Goal: Navigation & Orientation: Find specific page/section

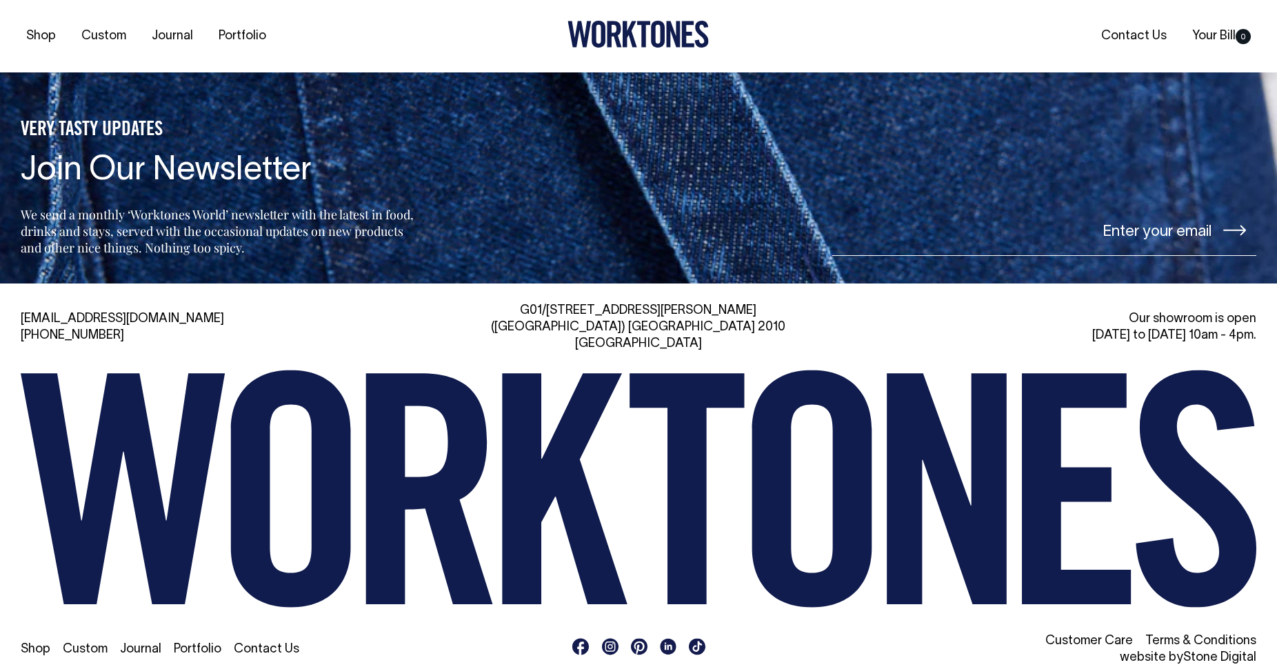
scroll to position [3025, 0]
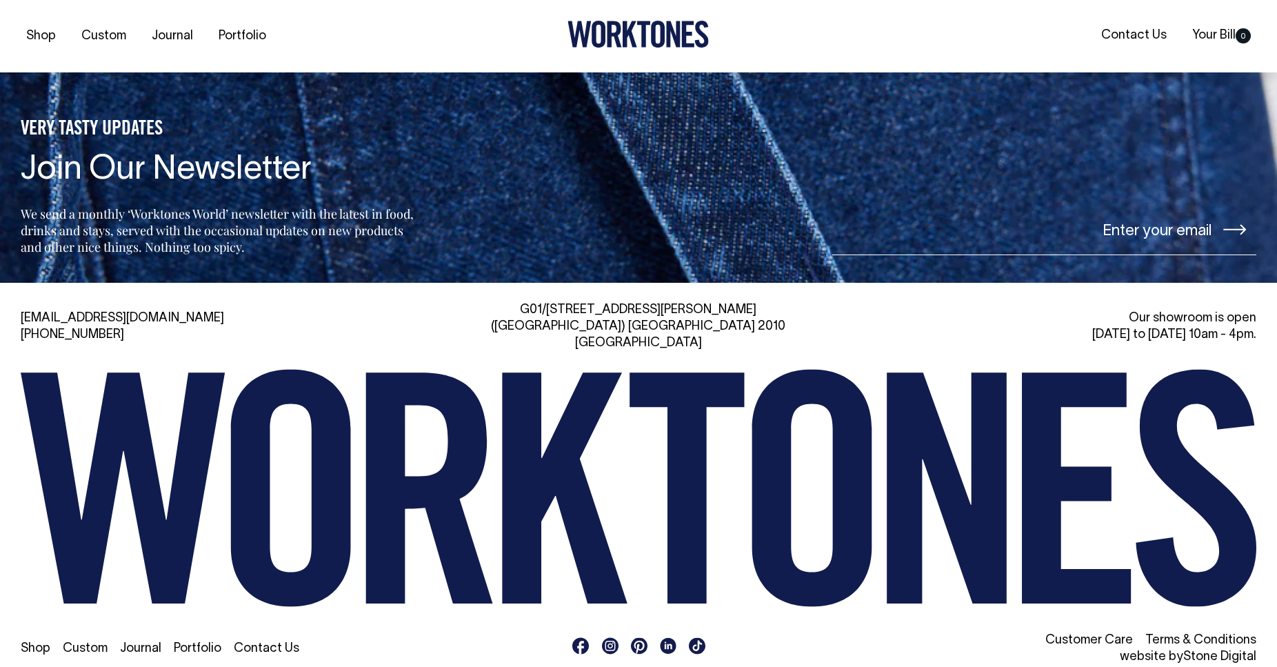
click at [665, 455] on icon at bounding box center [638, 488] width 1235 height 238
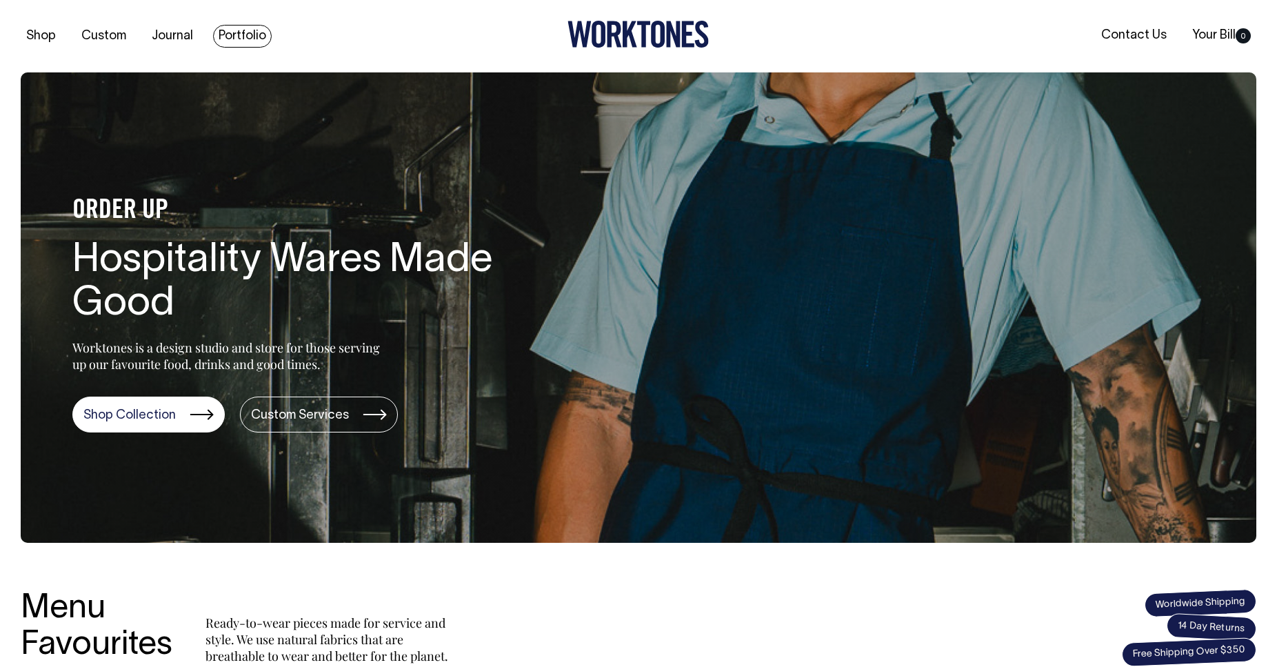
click at [240, 33] on link "Portfolio" at bounding box center [242, 36] width 59 height 23
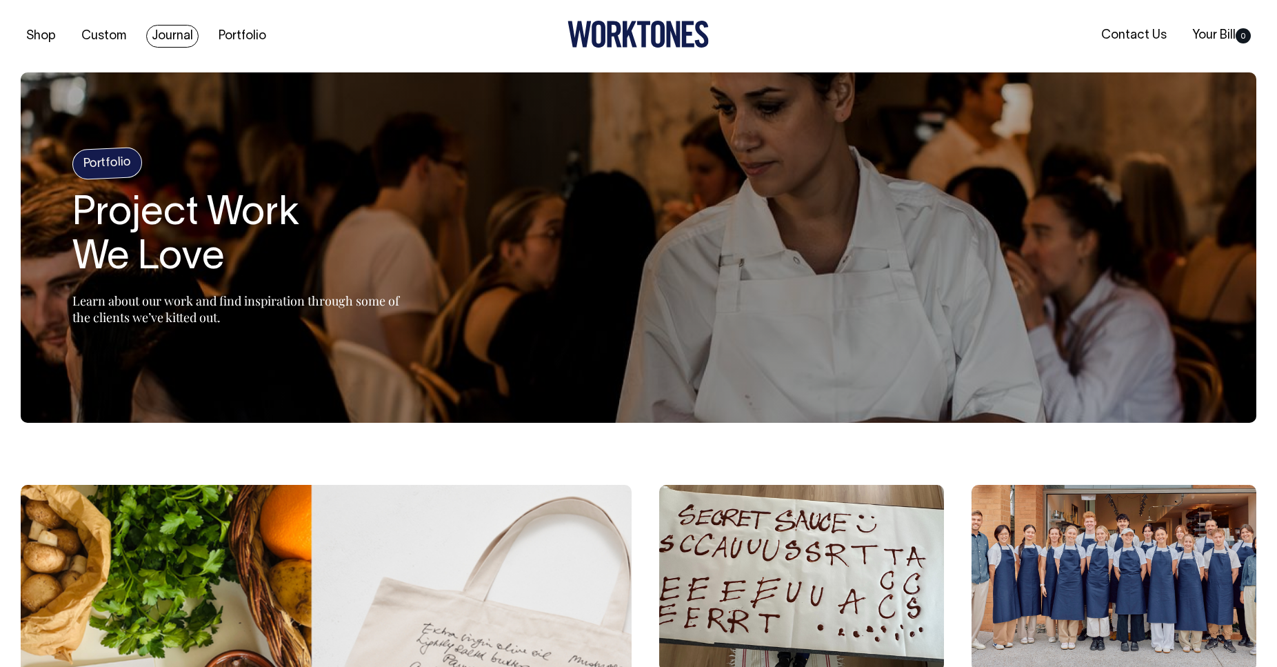
click at [174, 36] on link "Journal" at bounding box center [172, 36] width 52 height 23
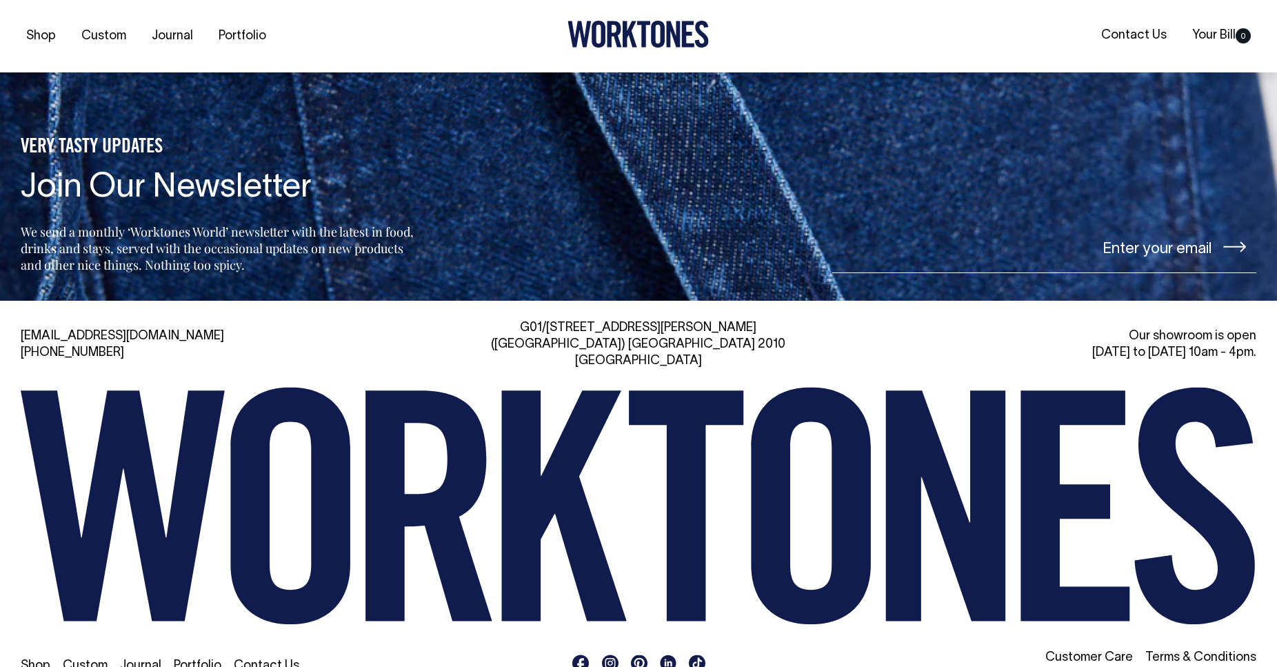
scroll to position [1838, 0]
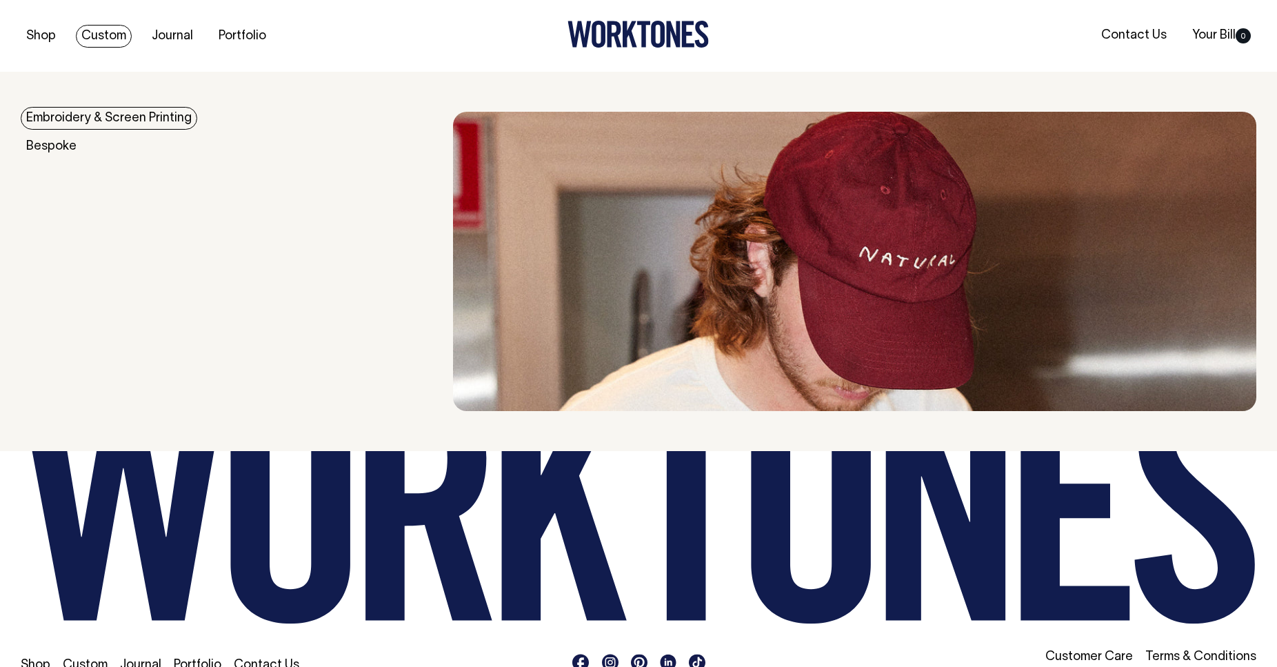
click at [95, 38] on link "Custom" at bounding box center [104, 36] width 56 height 23
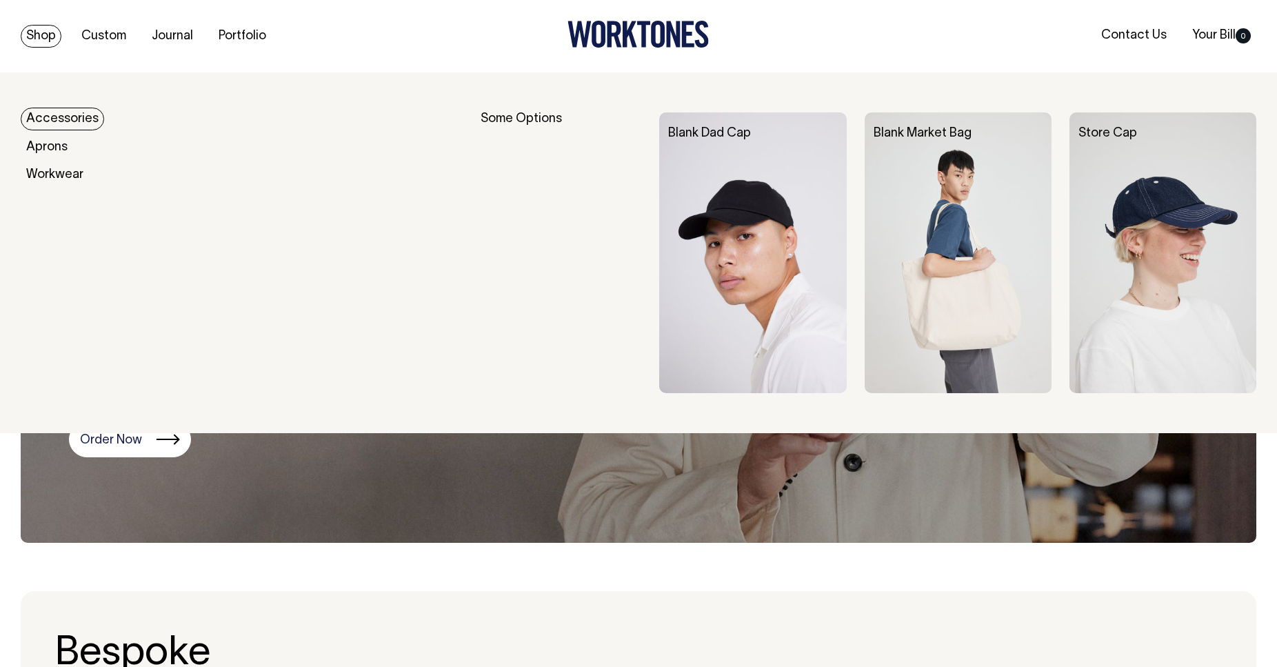
click at [41, 37] on link "Shop" at bounding box center [41, 36] width 41 height 23
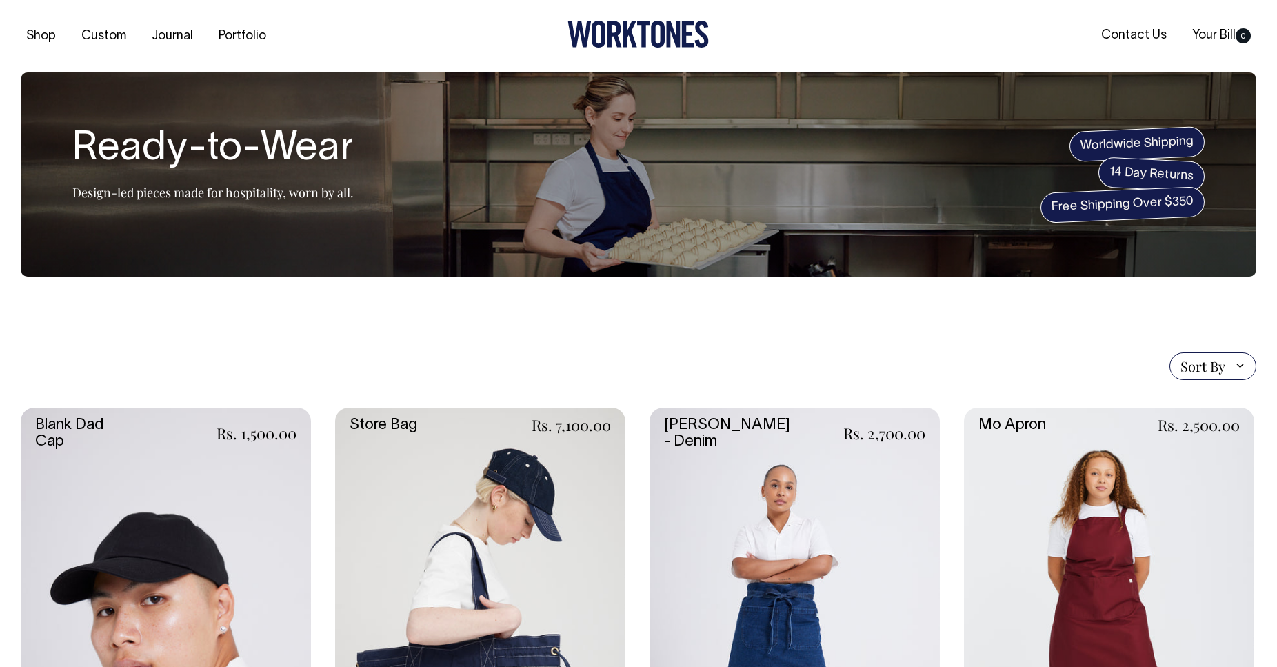
scroll to position [492, 0]
